Goal: Task Accomplishment & Management: Manage account settings

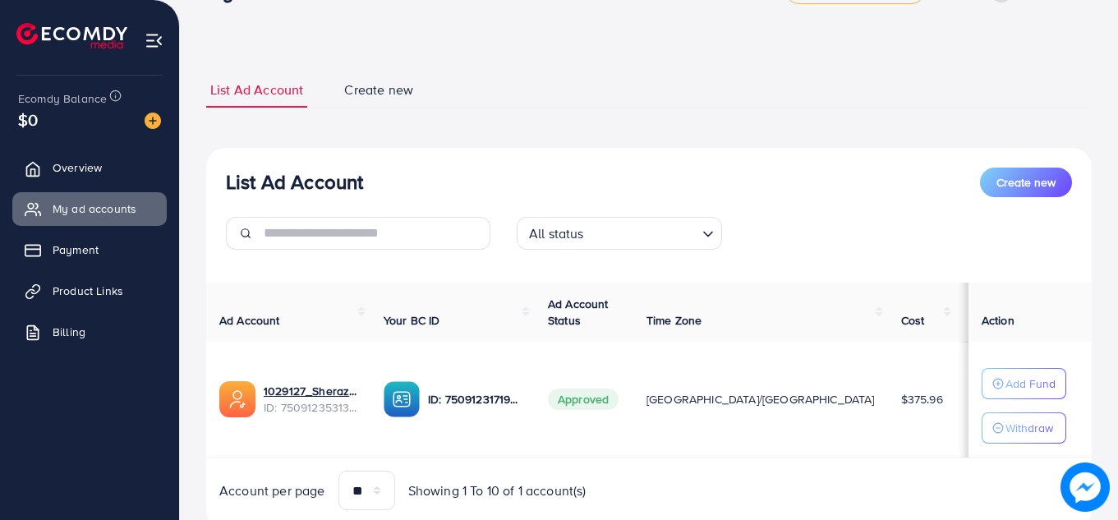
scroll to position [48, 0]
click at [1005, 391] on p "Add Fund" at bounding box center [1030, 385] width 50 height 20
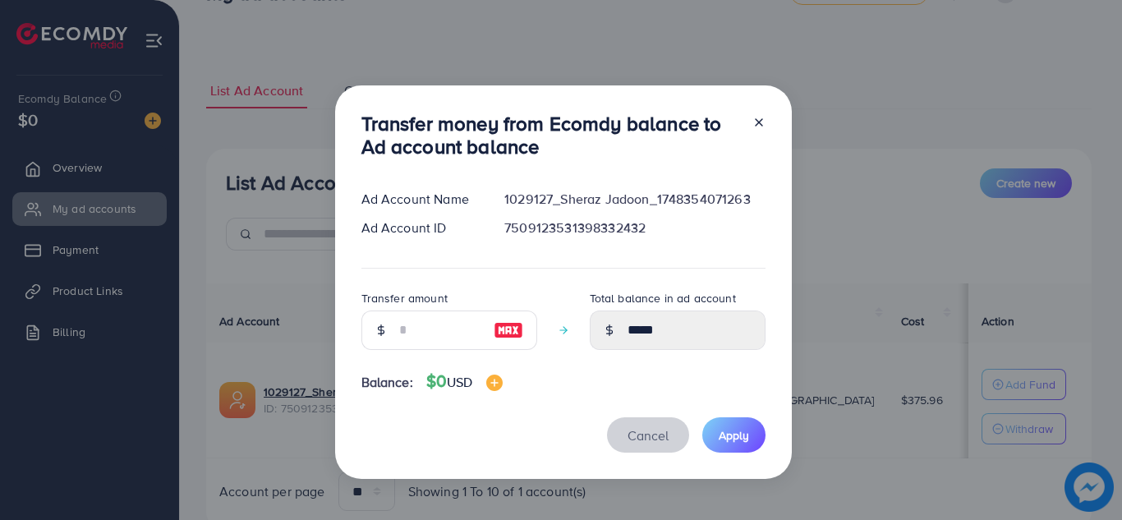
drag, startPoint x: 644, startPoint y: 445, endPoint x: 644, endPoint y: 456, distance: 10.7
click at [644, 456] on div "Transfer money from Ecomdy balance to Ad account balance Ad Account Name 102912…" at bounding box center [563, 282] width 457 height 394
click at [640, 441] on span "Cancel" at bounding box center [648, 435] width 41 height 18
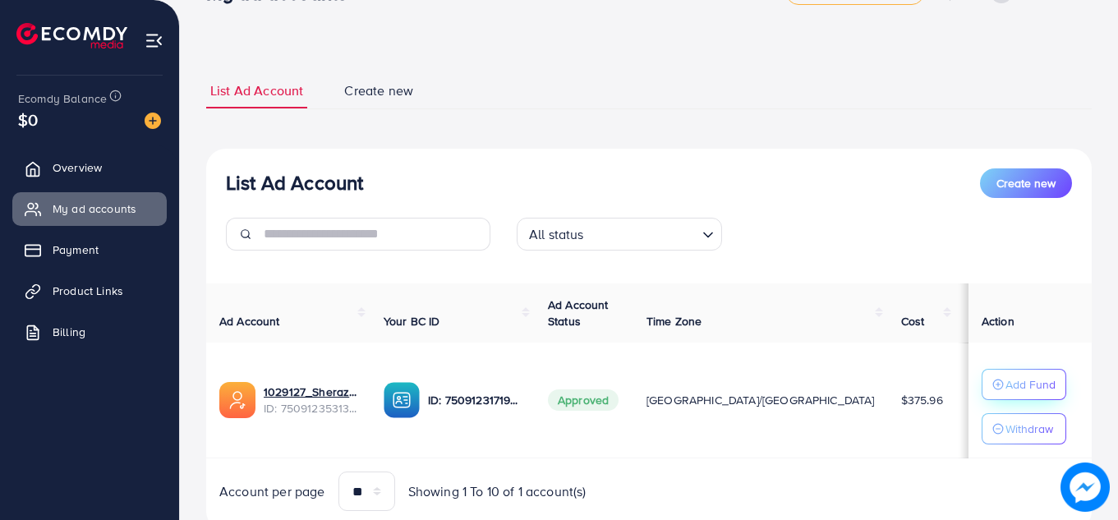
click at [1005, 388] on p "Add Fund" at bounding box center [1030, 385] width 50 height 20
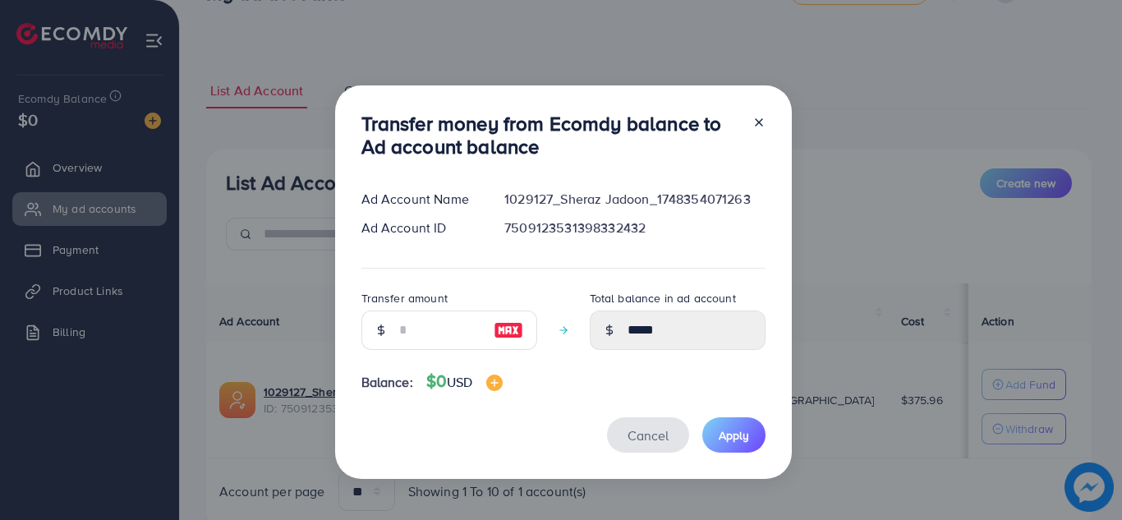
click at [634, 433] on span "Cancel" at bounding box center [648, 435] width 41 height 18
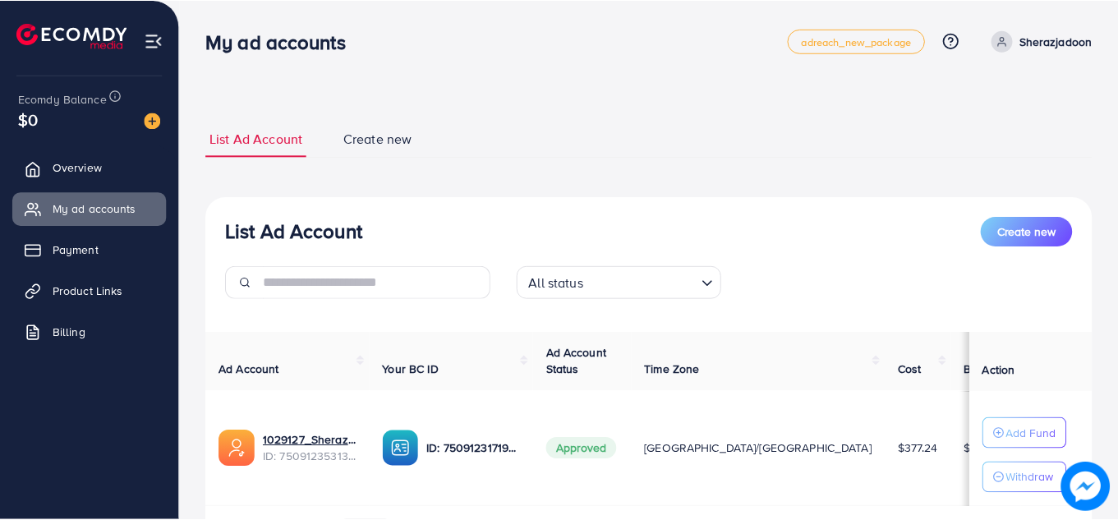
scroll to position [7, 0]
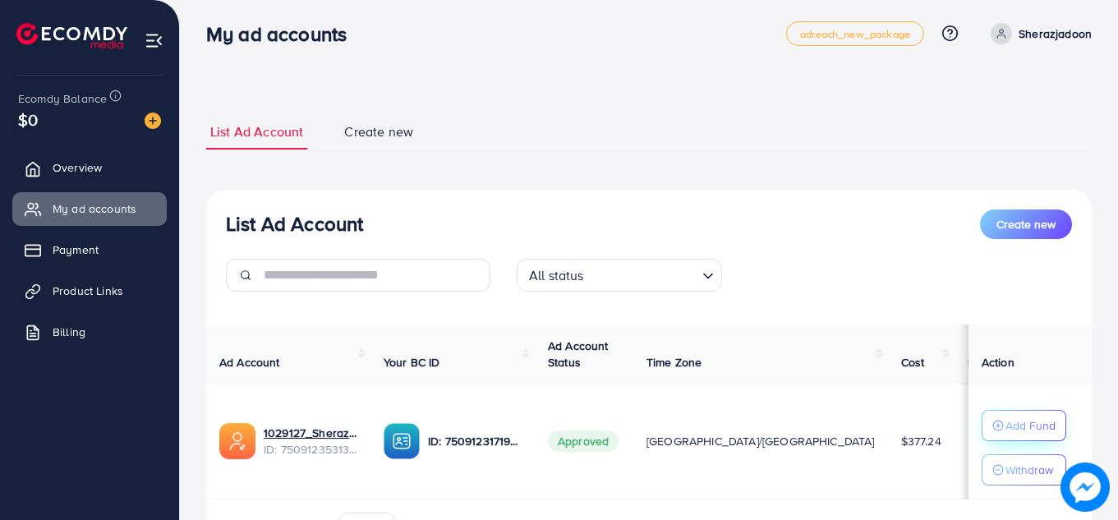
click at [1016, 418] on p "Add Fund" at bounding box center [1030, 426] width 50 height 20
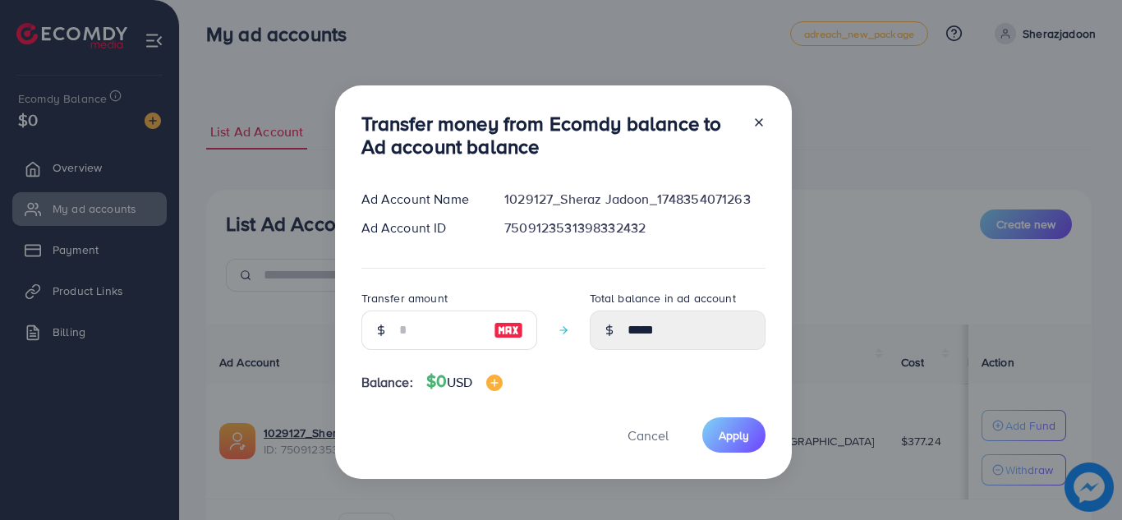
click at [752, 120] on icon at bounding box center [758, 122] width 13 height 13
